Goal: Navigation & Orientation: Understand site structure

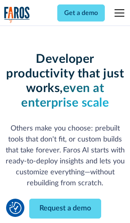
scroll to position [97, 0]
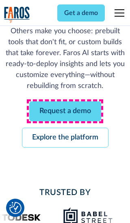
click at [65, 111] on link "Request a demo" at bounding box center [65, 112] width 72 height 20
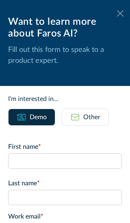
click at [120, 13] on icon at bounding box center [120, 13] width 6 height 6
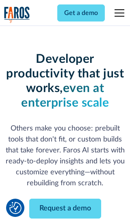
scroll to position [124, 0]
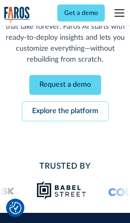
click at [65, 111] on link "Explore the platform" at bounding box center [65, 112] width 87 height 20
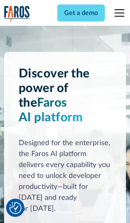
scroll to position [6101, 0]
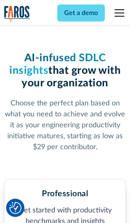
scroll to position [1259, 0]
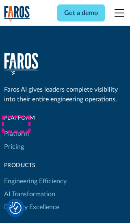
click at [16, 128] on link "Platform" at bounding box center [16, 134] width 25 height 13
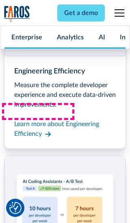
scroll to position [6362, 0]
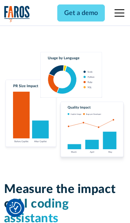
scroll to position [5021, 0]
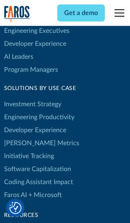
click at [24, 137] on link "[PERSON_NAME] Metrics" at bounding box center [41, 143] width 75 height 13
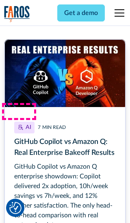
scroll to position [3661, 0]
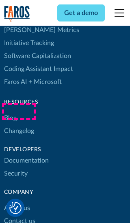
click at [19, 125] on link "Changelog" at bounding box center [19, 131] width 30 height 13
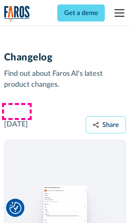
scroll to position [9811, 0]
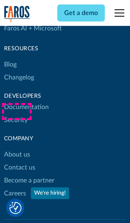
click at [17, 148] on link "About us" at bounding box center [17, 154] width 26 height 13
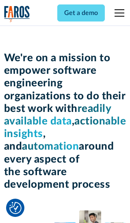
scroll to position [2801, 0]
